Goal: Information Seeking & Learning: Learn about a topic

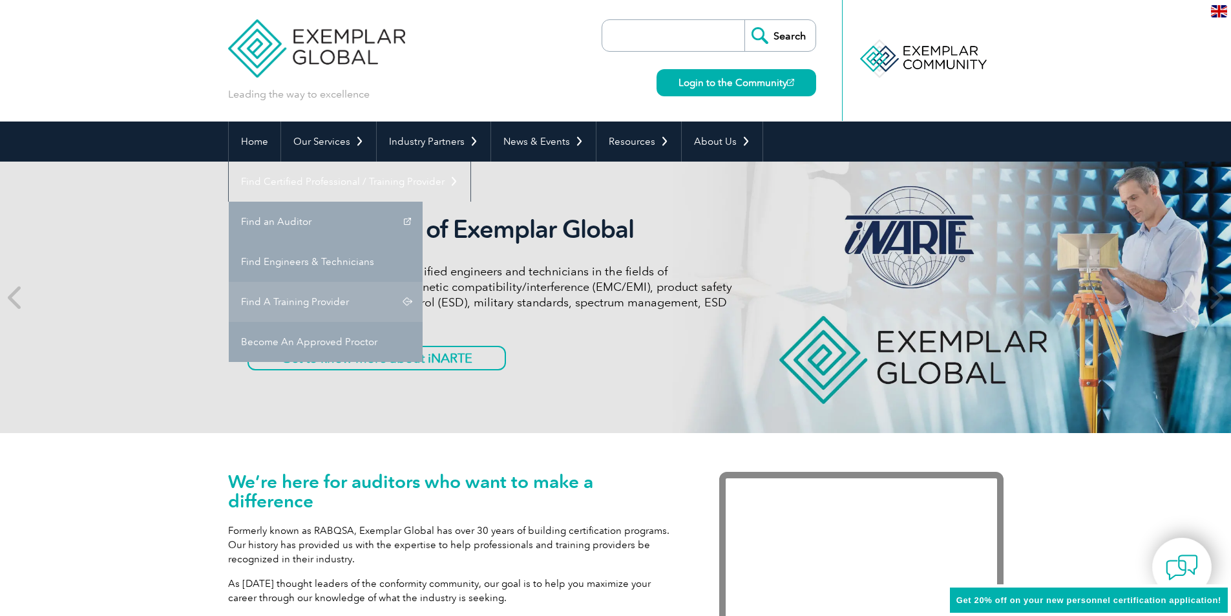
click at [423, 282] on link "Find A Training Provider" at bounding box center [326, 302] width 194 height 40
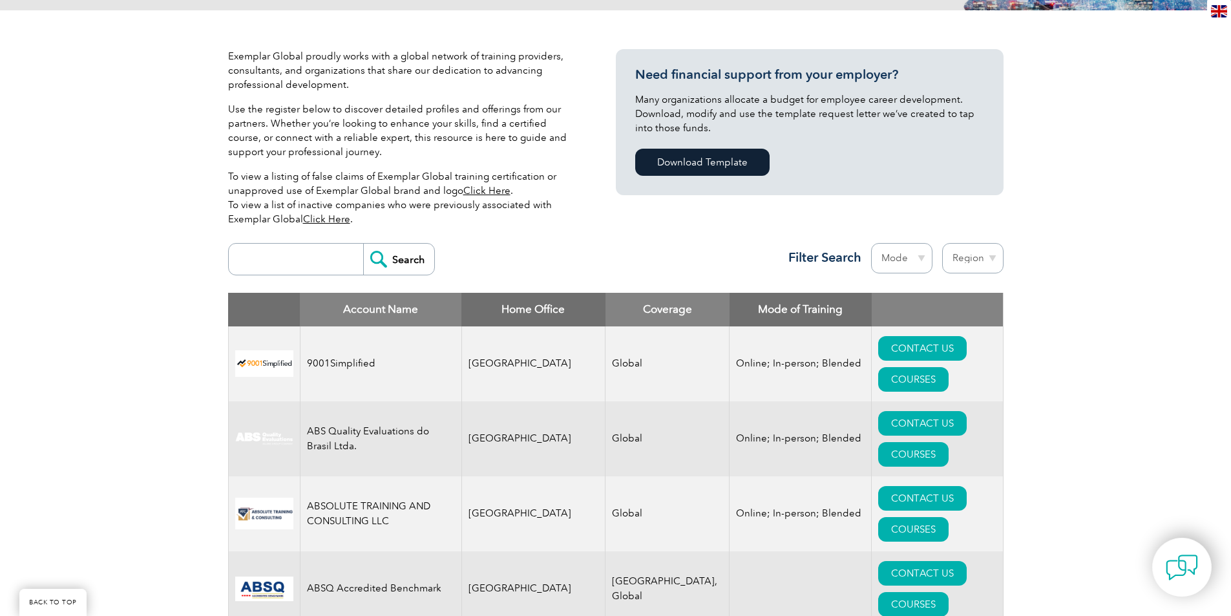
scroll to position [274, 0]
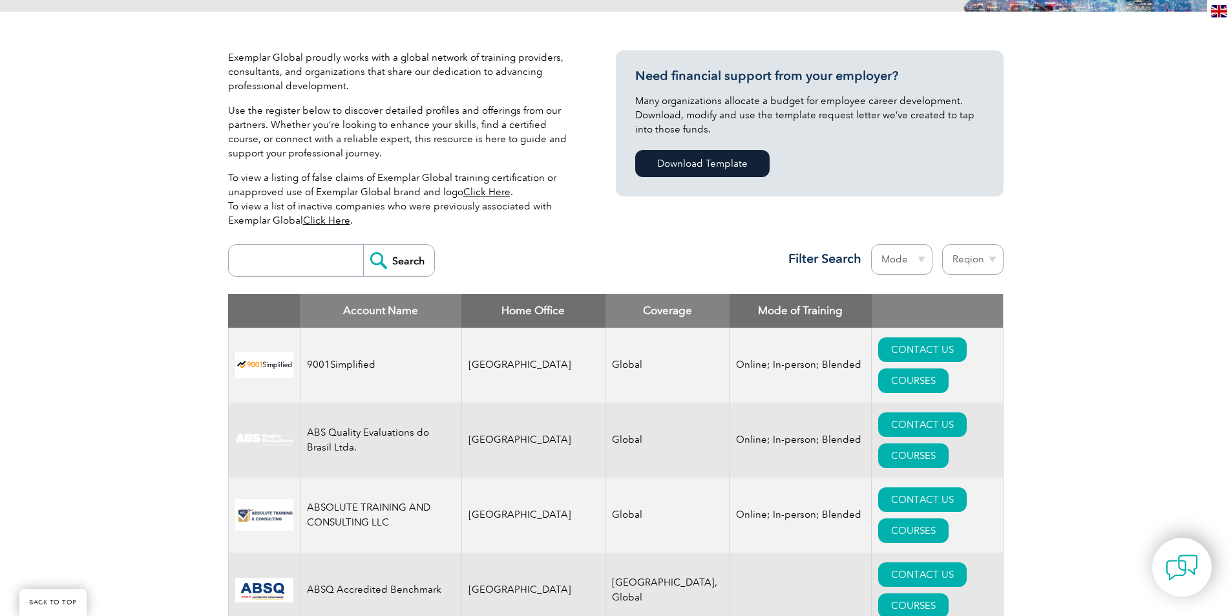
click at [978, 256] on select "Region [GEOGRAPHIC_DATA] [GEOGRAPHIC_DATA] [GEOGRAPHIC_DATA] [GEOGRAPHIC_DATA] …" at bounding box center [972, 259] width 61 height 30
select select "[GEOGRAPHIC_DATA]"
click at [942, 244] on select "Region [GEOGRAPHIC_DATA] [GEOGRAPHIC_DATA] [GEOGRAPHIC_DATA] [GEOGRAPHIC_DATA] …" at bounding box center [972, 259] width 61 height 30
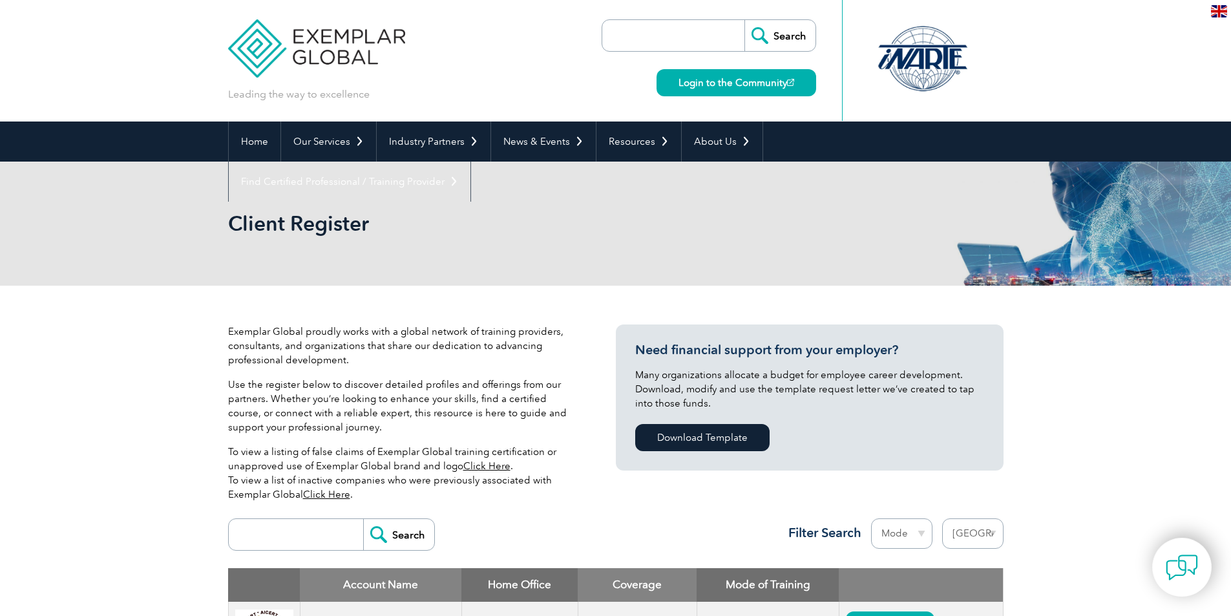
select select "[GEOGRAPHIC_DATA]"
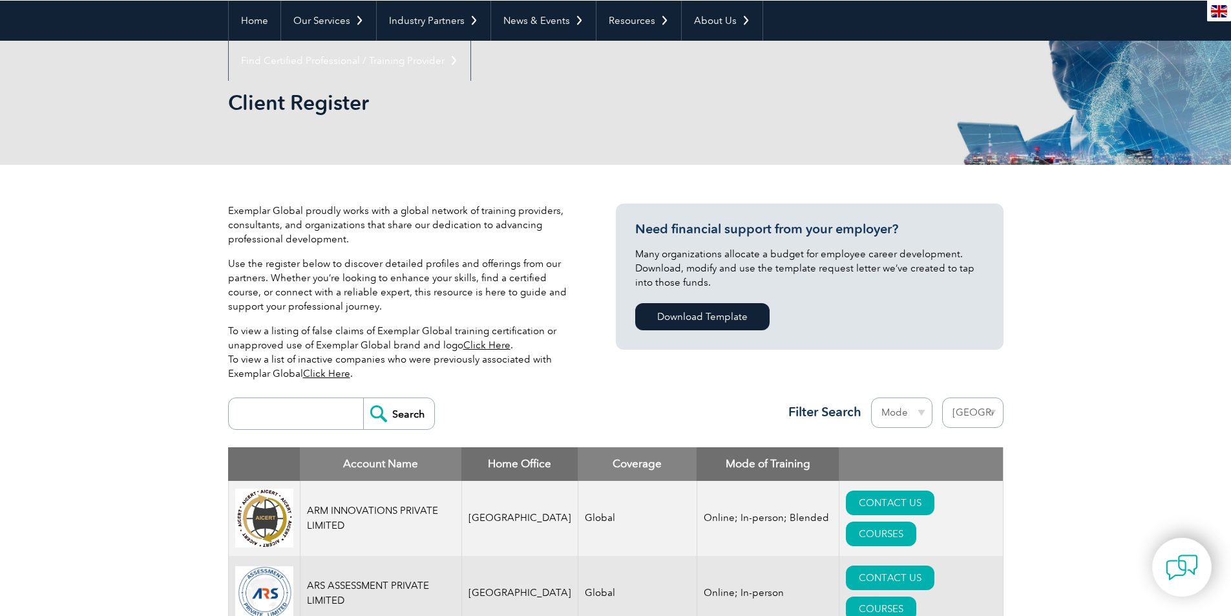
click at [893, 405] on select "Mode Online In-person Blended" at bounding box center [901, 412] width 61 height 30
select select "Online"
click at [871, 397] on select "Mode Online In-person Blended" at bounding box center [901, 412] width 61 height 30
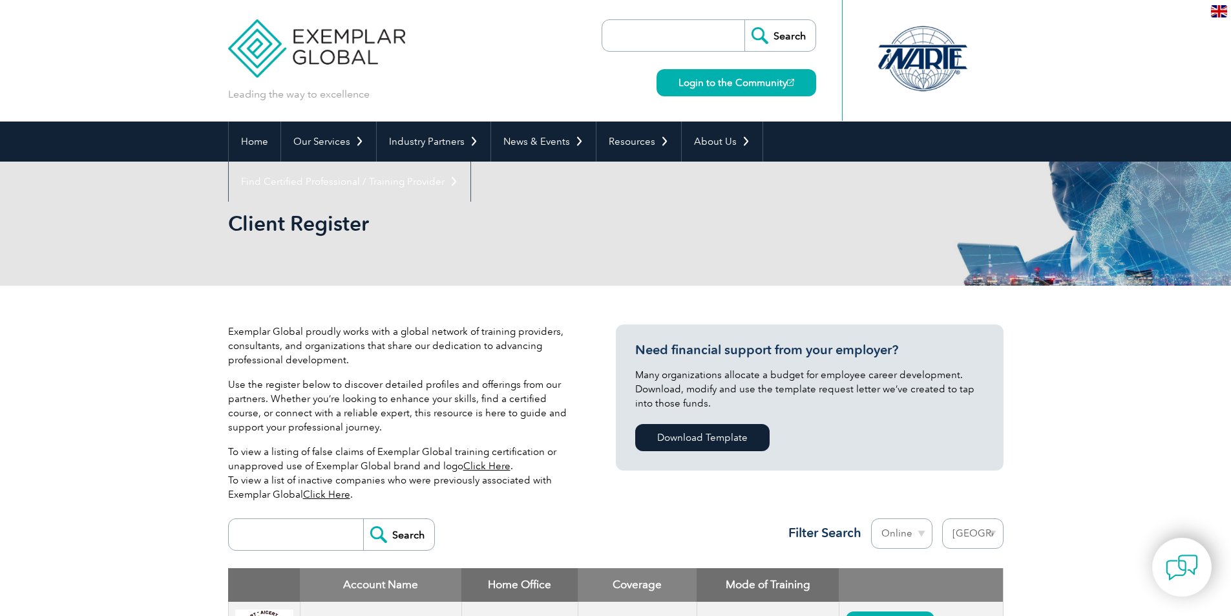
select select "[GEOGRAPHIC_DATA]"
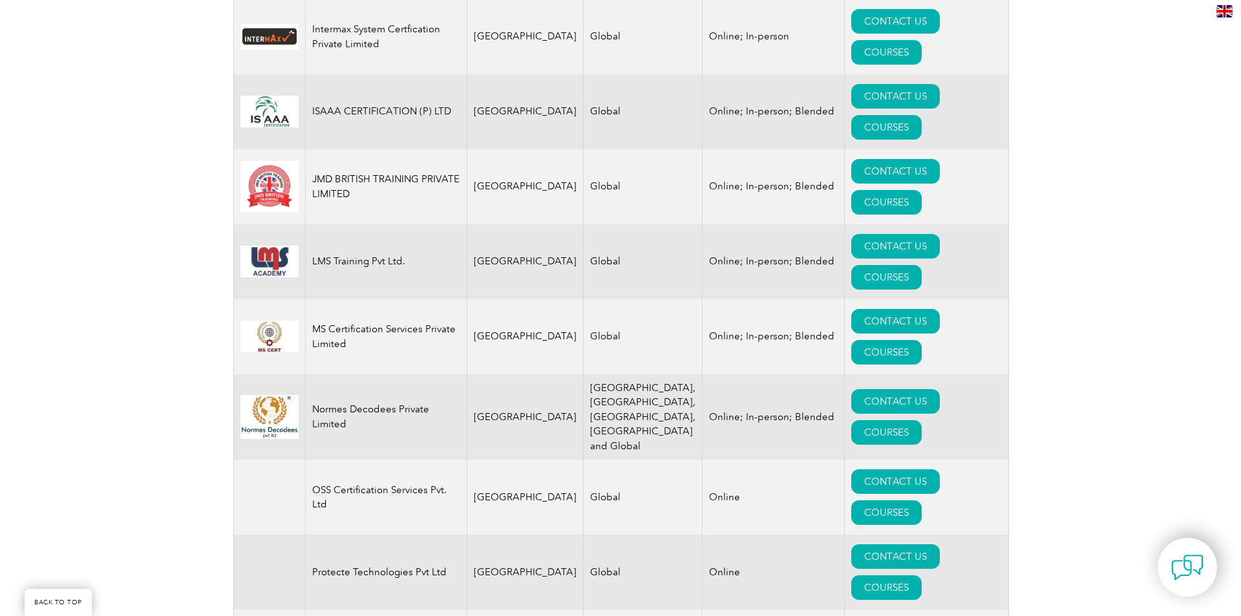
scroll to position [1543, 0]
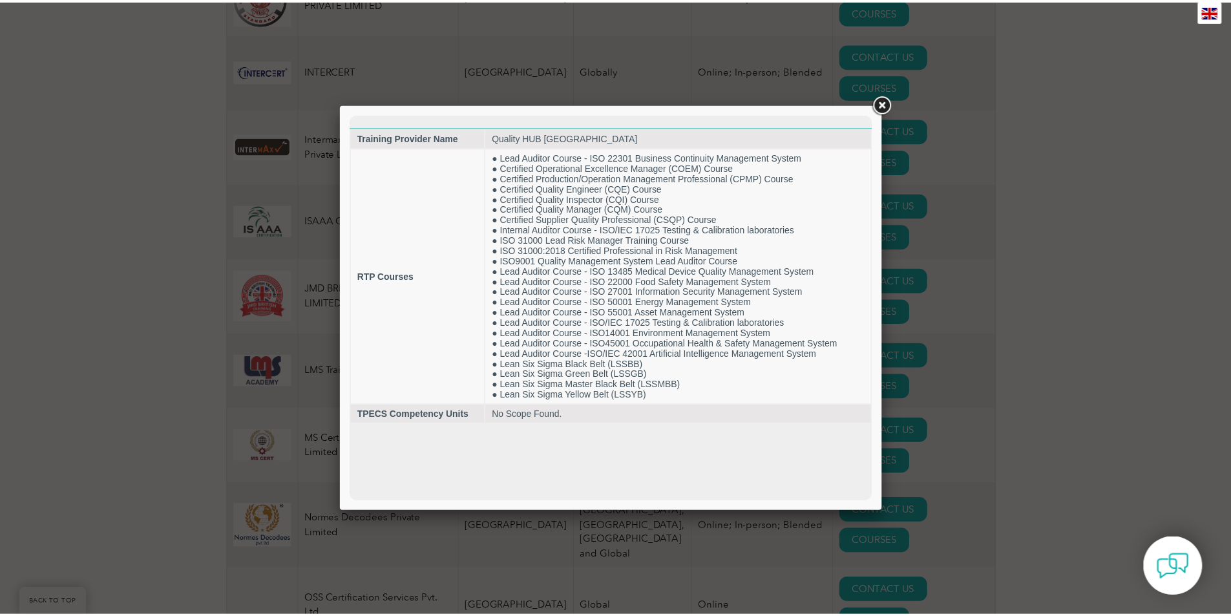
scroll to position [0, 0]
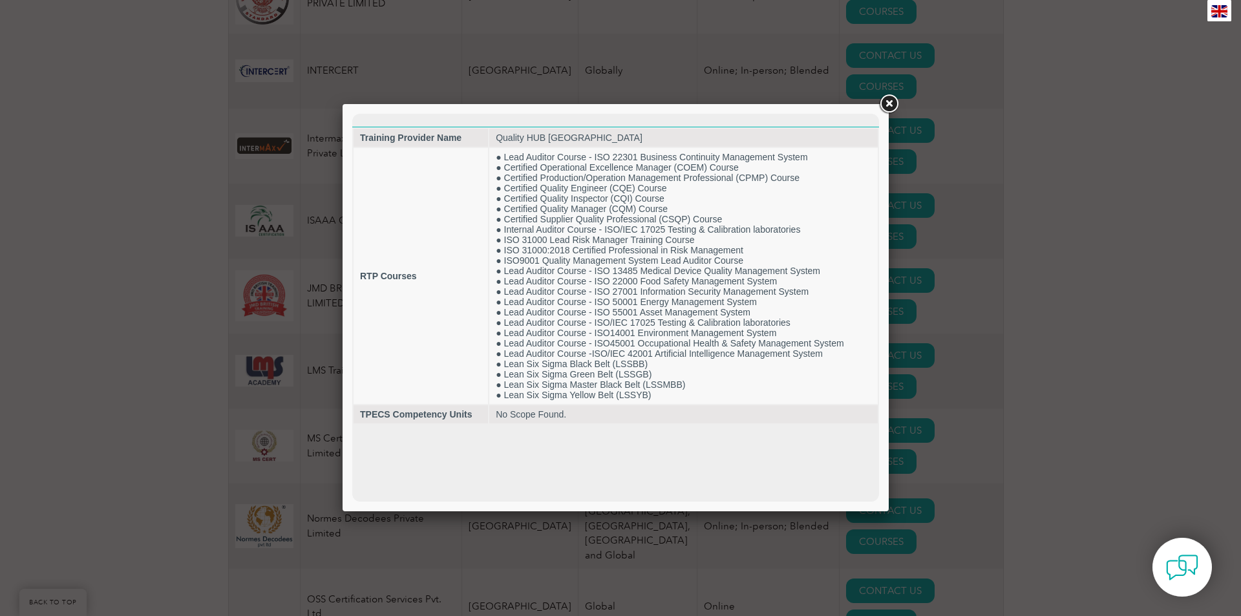
click at [1165, 357] on div at bounding box center [620, 308] width 1241 height 616
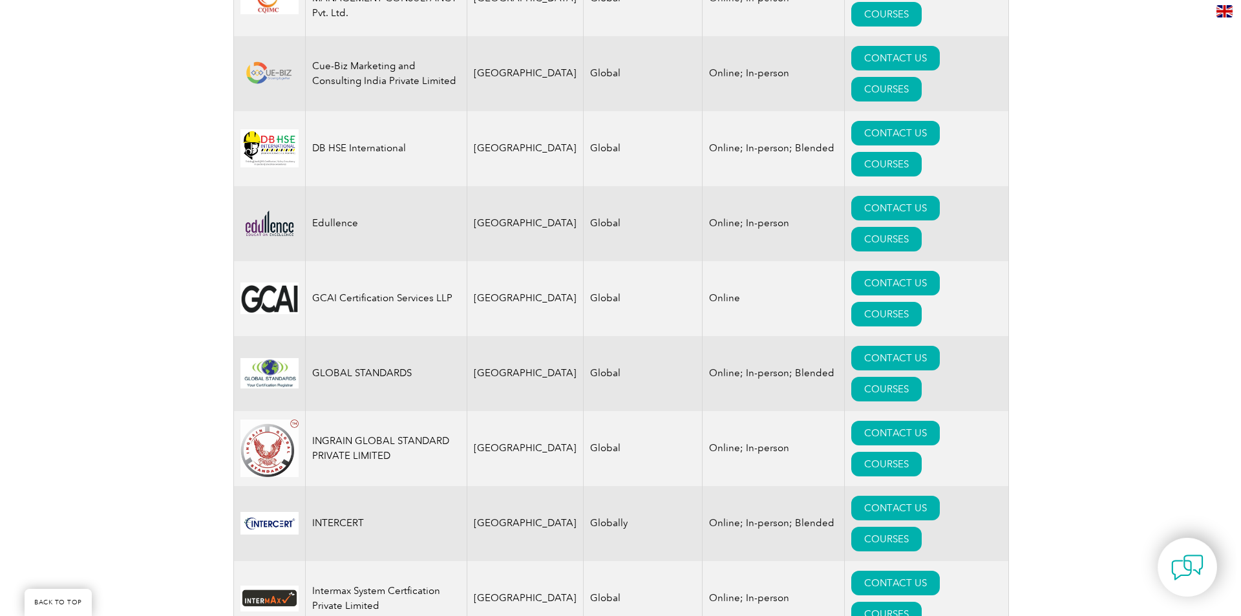
scroll to position [1026, 0]
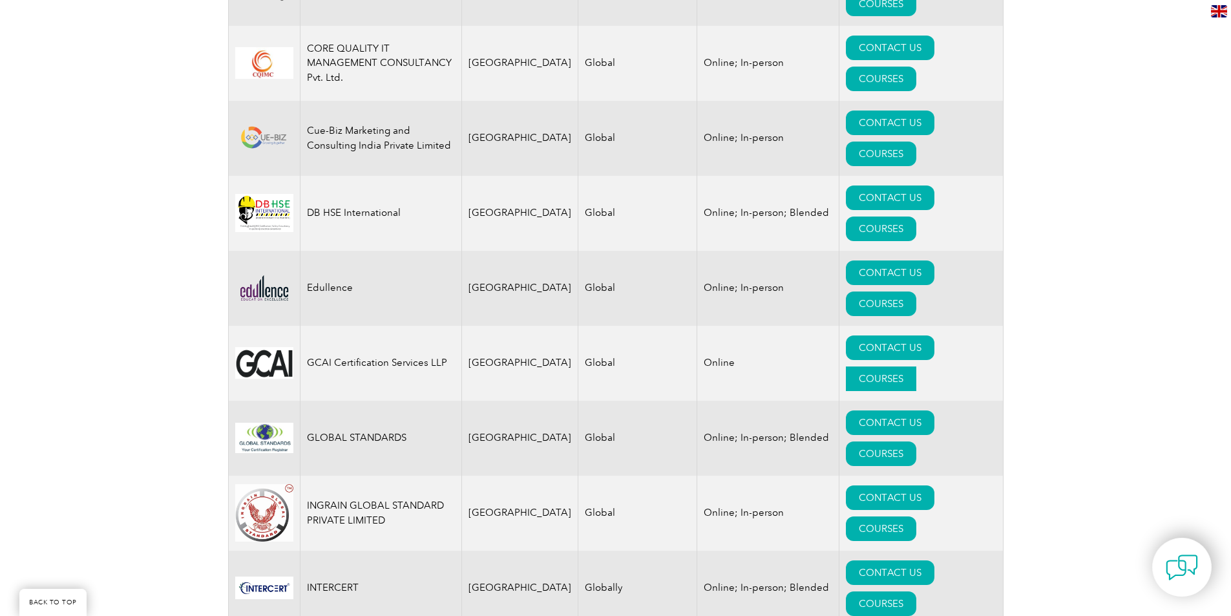
click at [916, 366] on link "COURSES" at bounding box center [881, 378] width 70 height 25
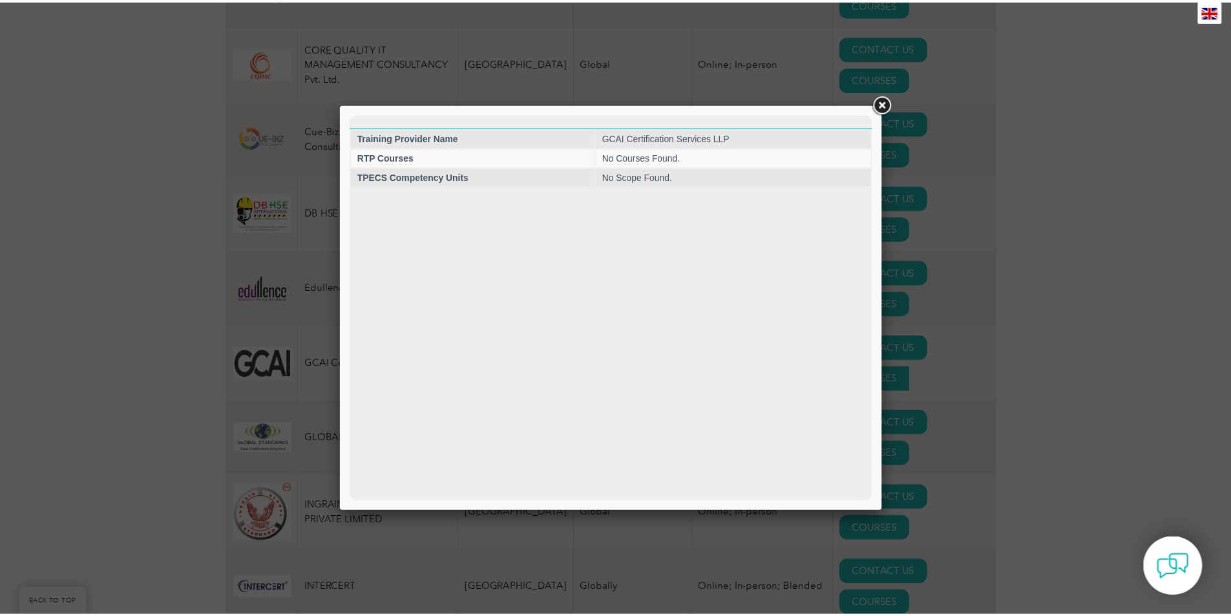
scroll to position [0, 0]
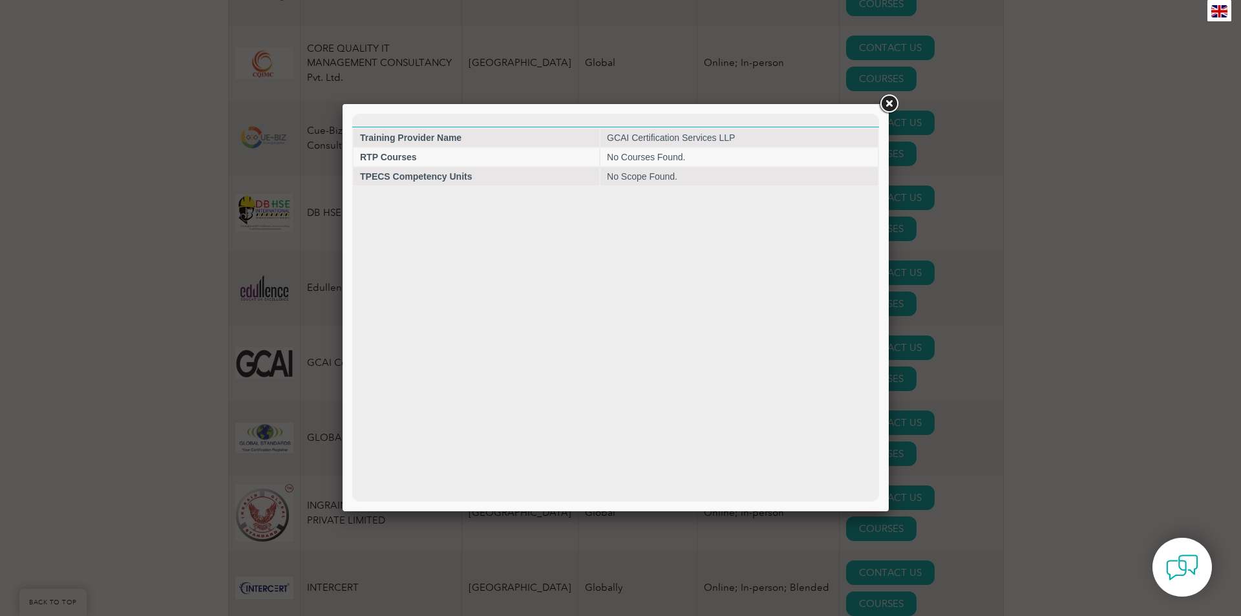
click at [1024, 159] on div at bounding box center [620, 308] width 1241 height 616
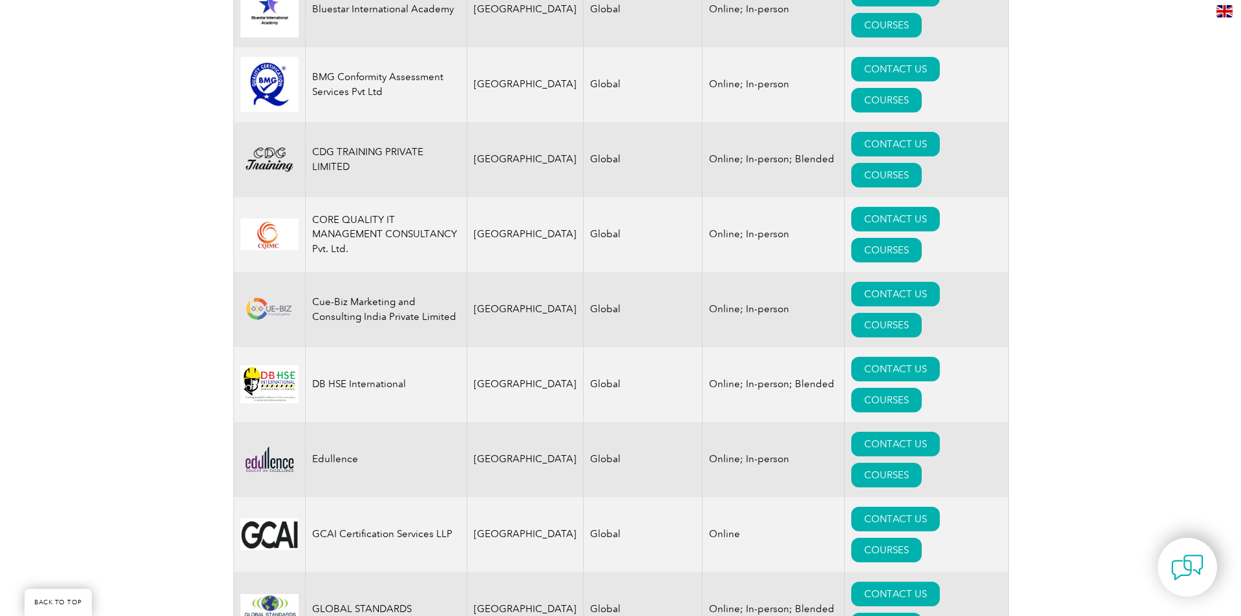
scroll to position [832, 0]
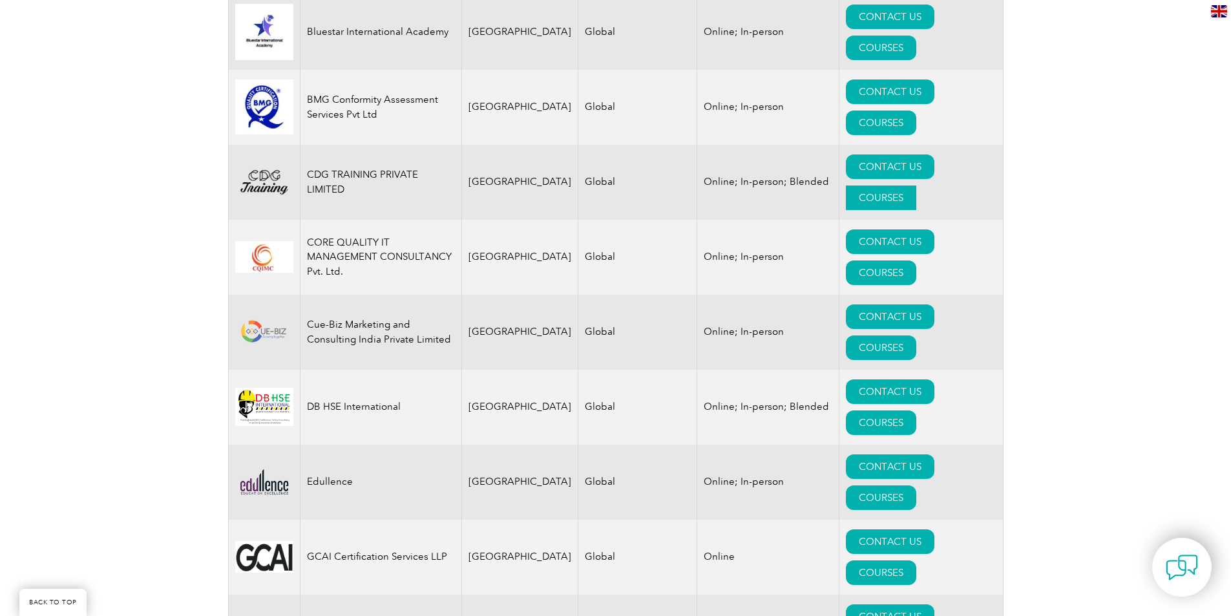
click at [915, 185] on link "COURSES" at bounding box center [881, 197] width 70 height 25
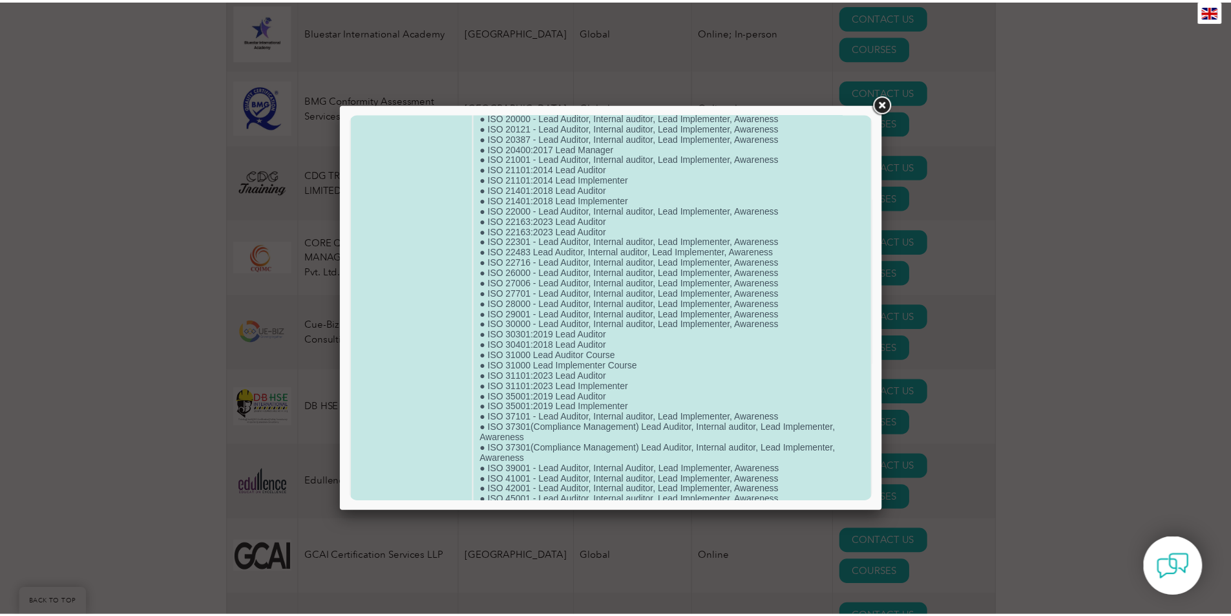
scroll to position [2068, 0]
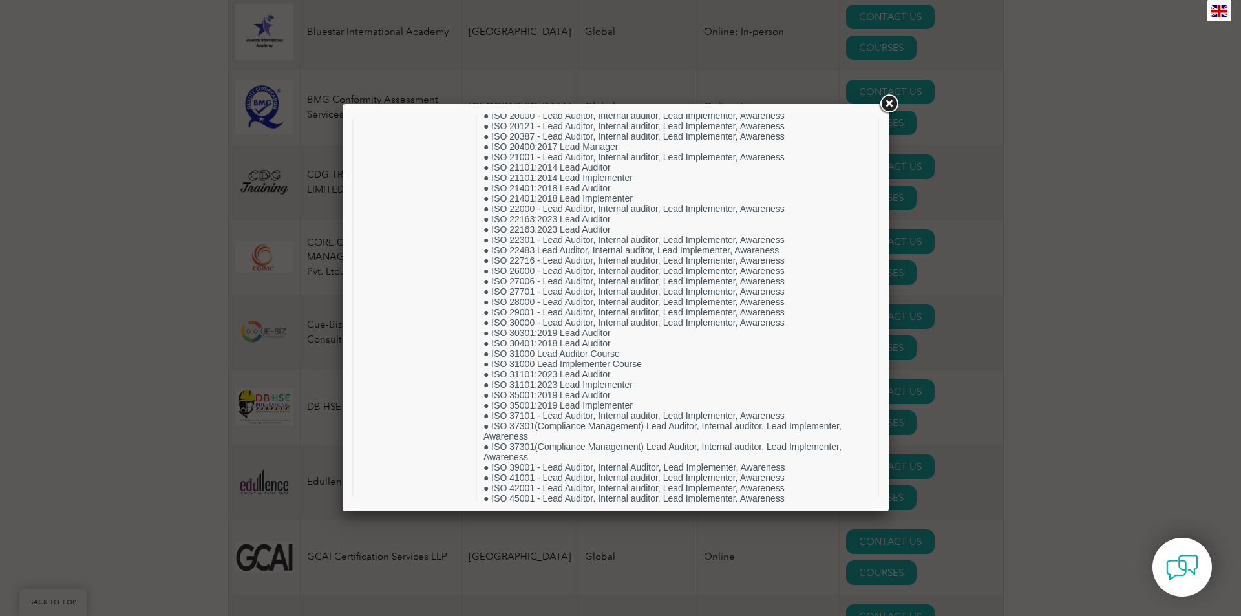
click at [1125, 430] on div at bounding box center [620, 308] width 1241 height 616
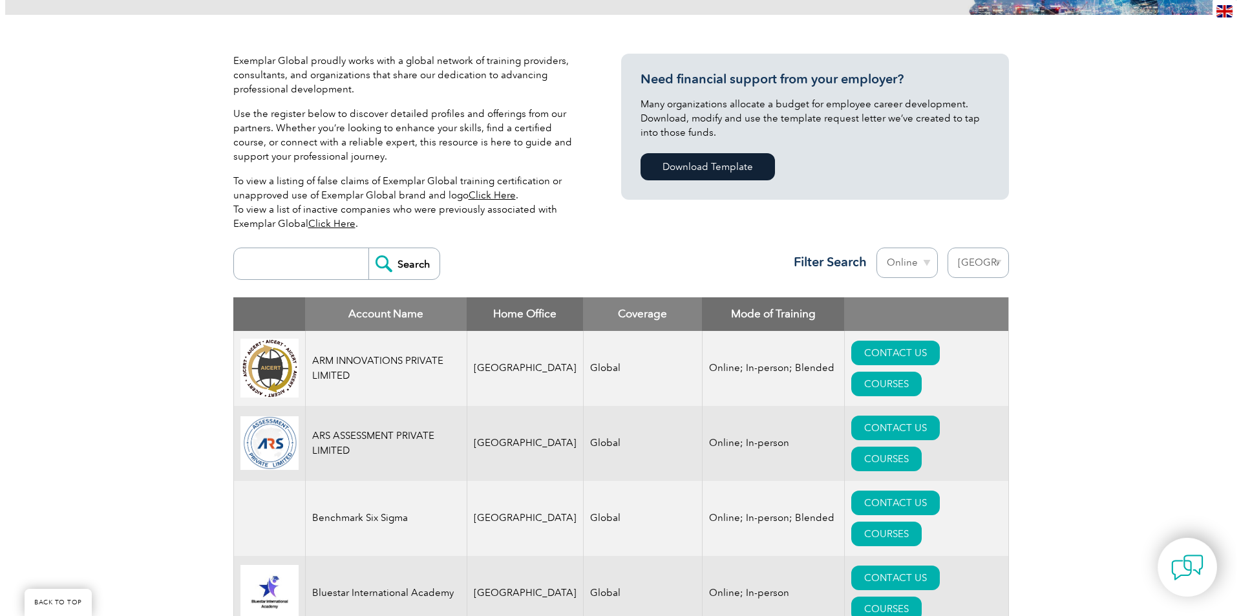
scroll to position [250, 0]
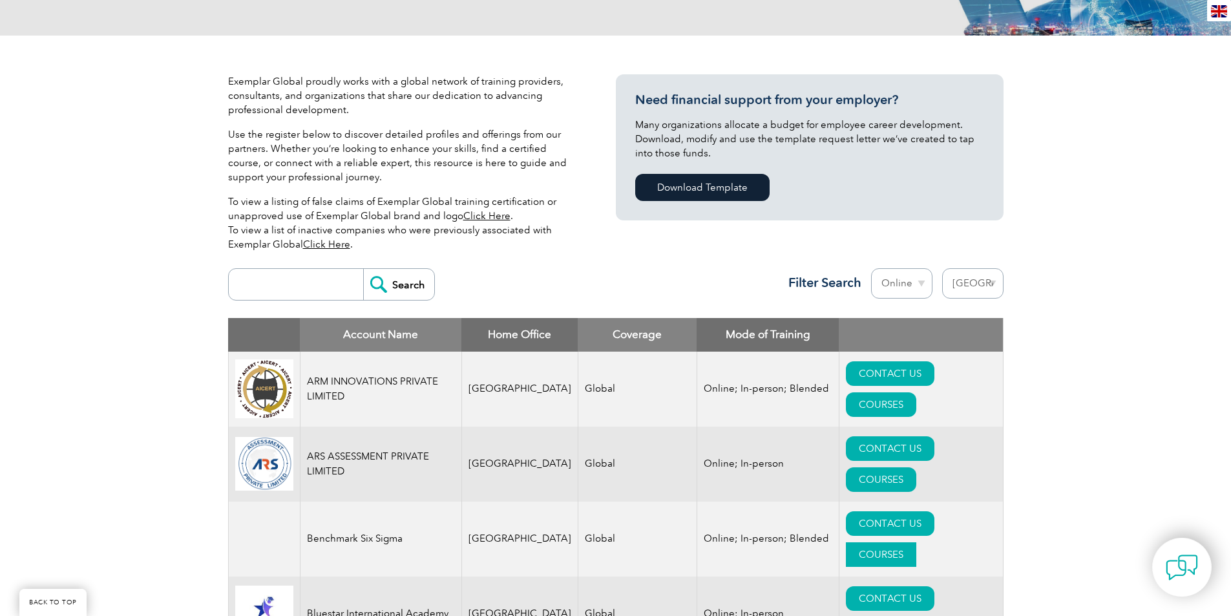
click at [905, 542] on link "COURSES" at bounding box center [881, 554] width 70 height 25
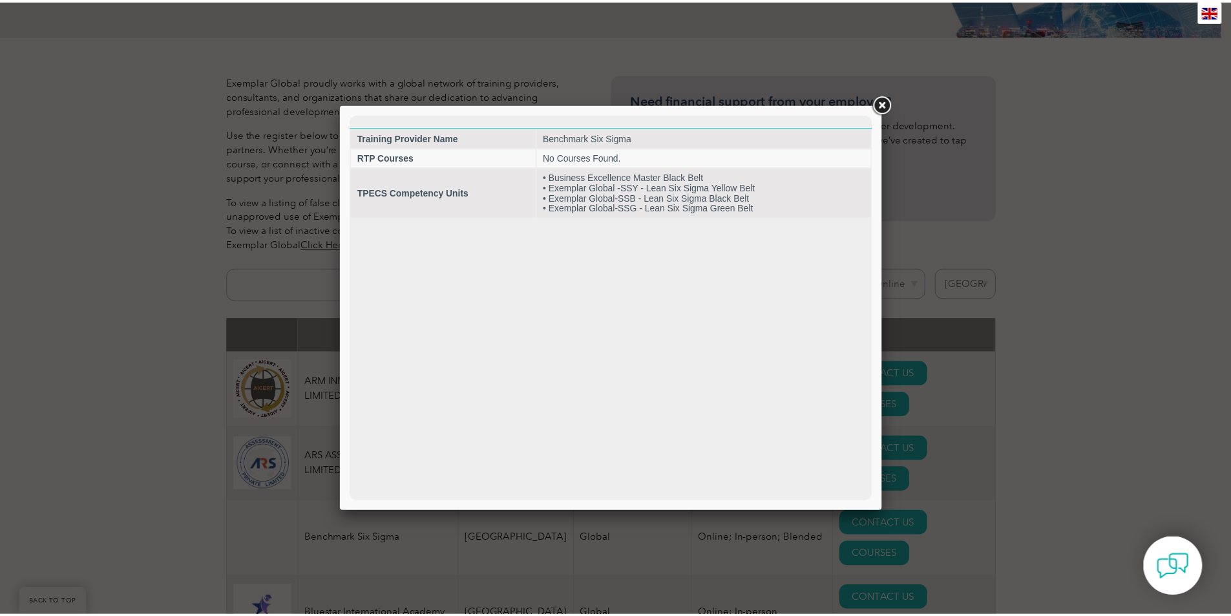
scroll to position [0, 0]
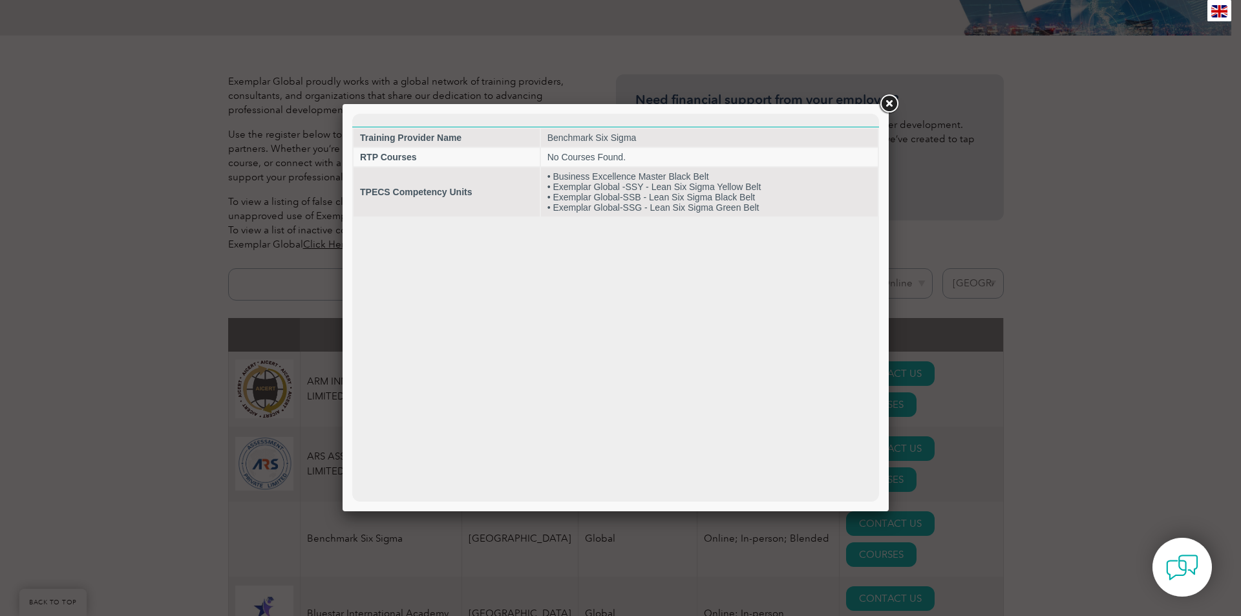
click at [1060, 458] on div at bounding box center [620, 308] width 1241 height 616
